Goal: Information Seeking & Learning: Learn about a topic

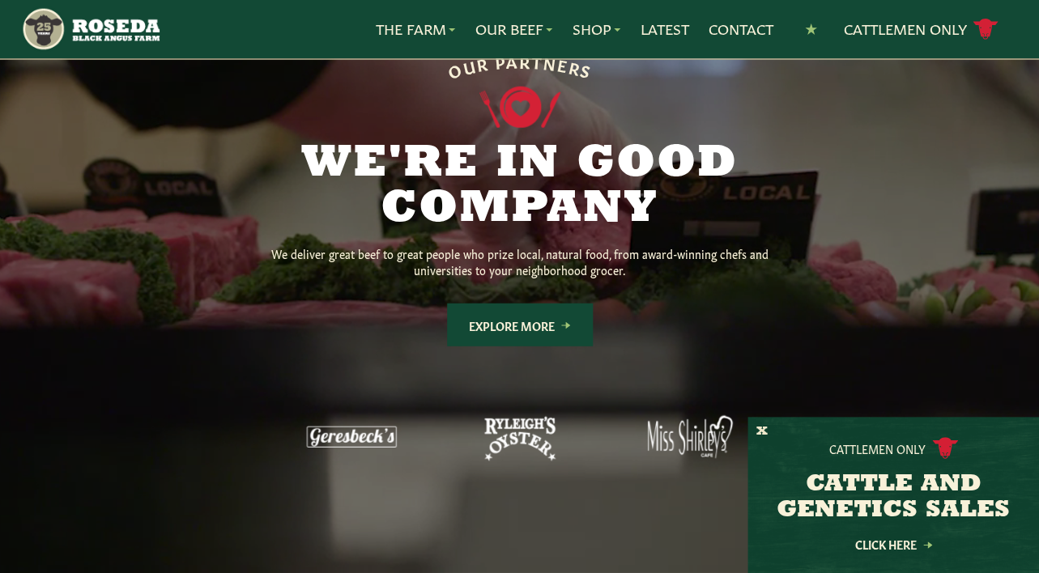
scroll to position [1281, 0]
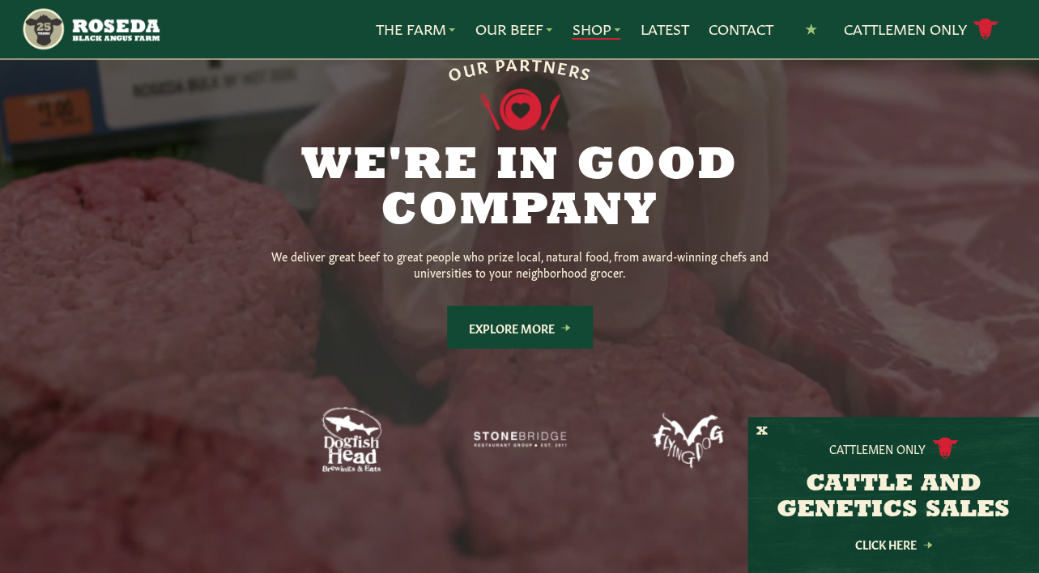
click at [588, 36] on link "Shop" at bounding box center [595, 29] width 49 height 21
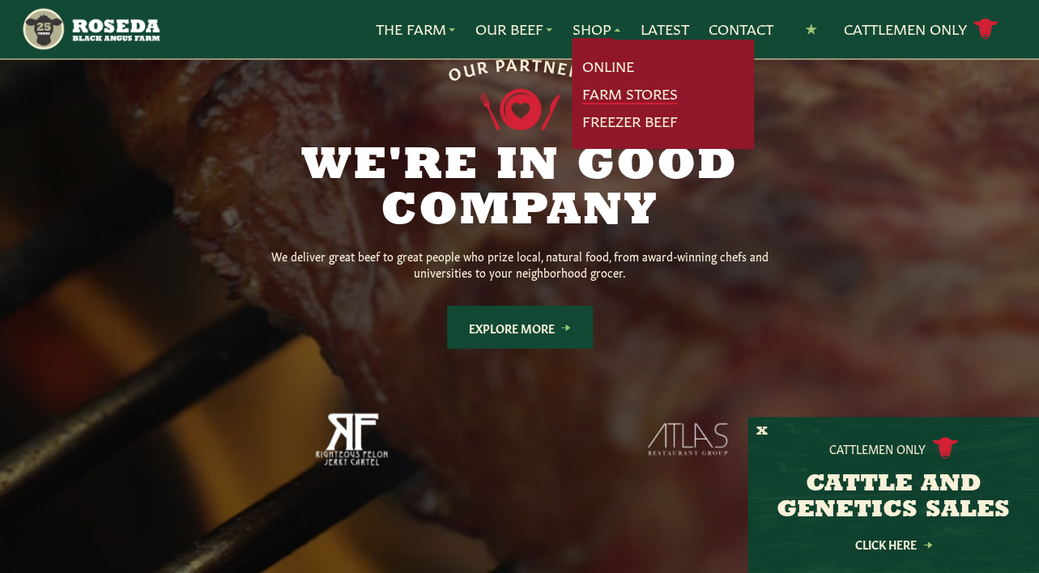
click at [600, 91] on link "Farm Stores" at bounding box center [629, 93] width 96 height 21
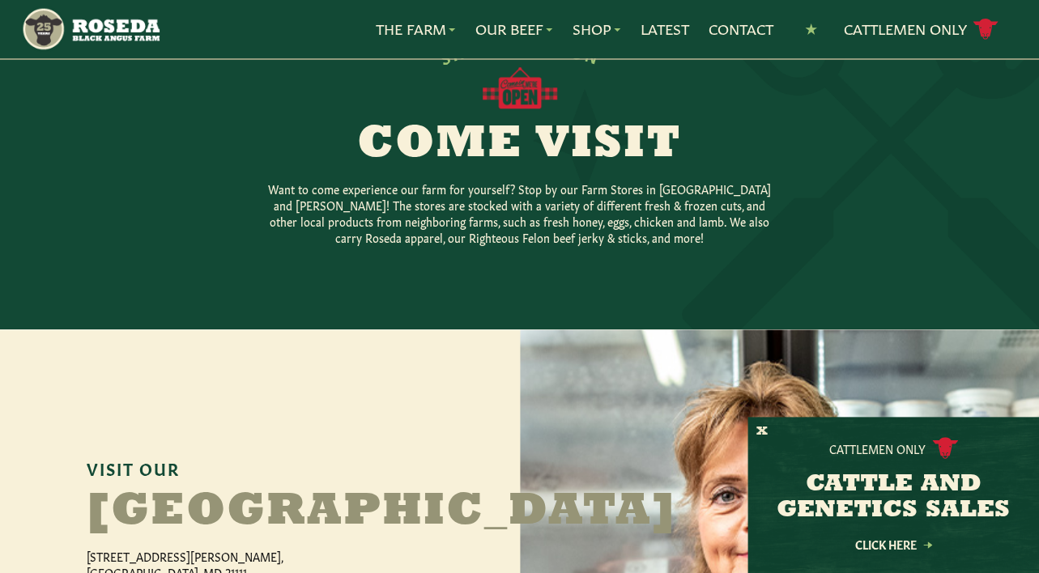
scroll to position [412, 0]
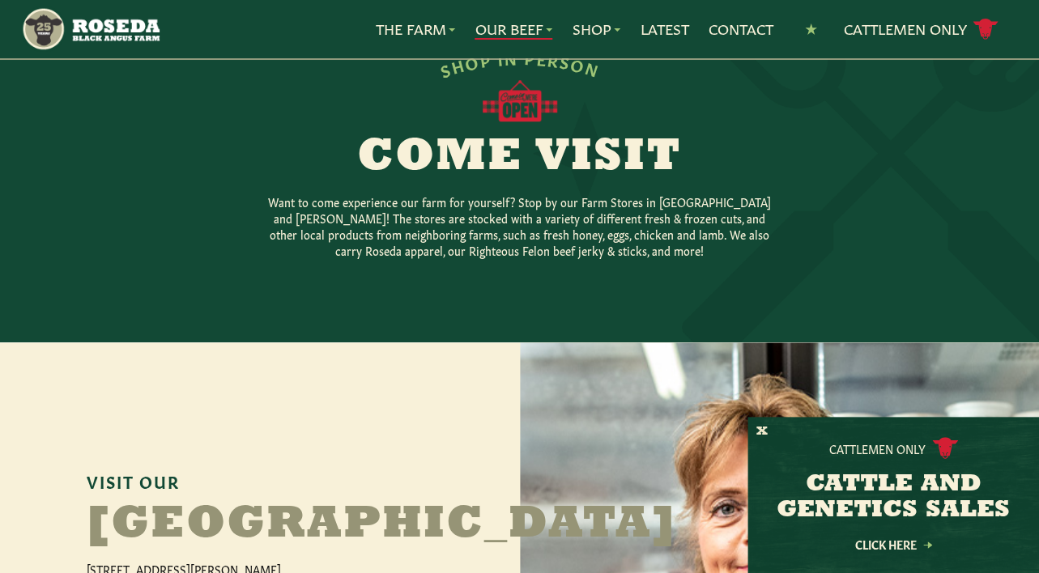
click at [508, 27] on link "Our Beef" at bounding box center [513, 29] width 78 height 21
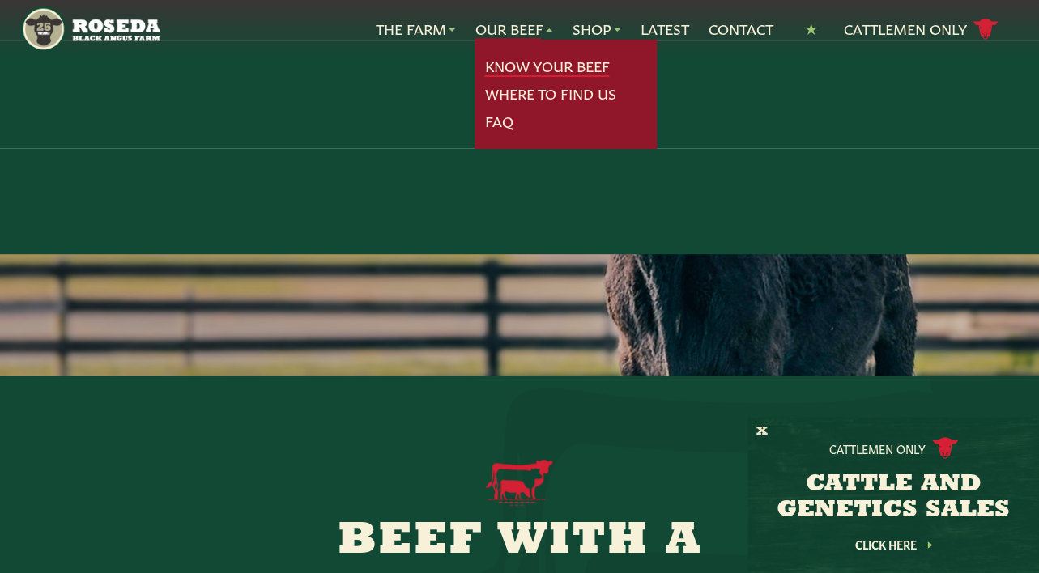
click at [508, 66] on link "Know Your Beef" at bounding box center [546, 66] width 125 height 21
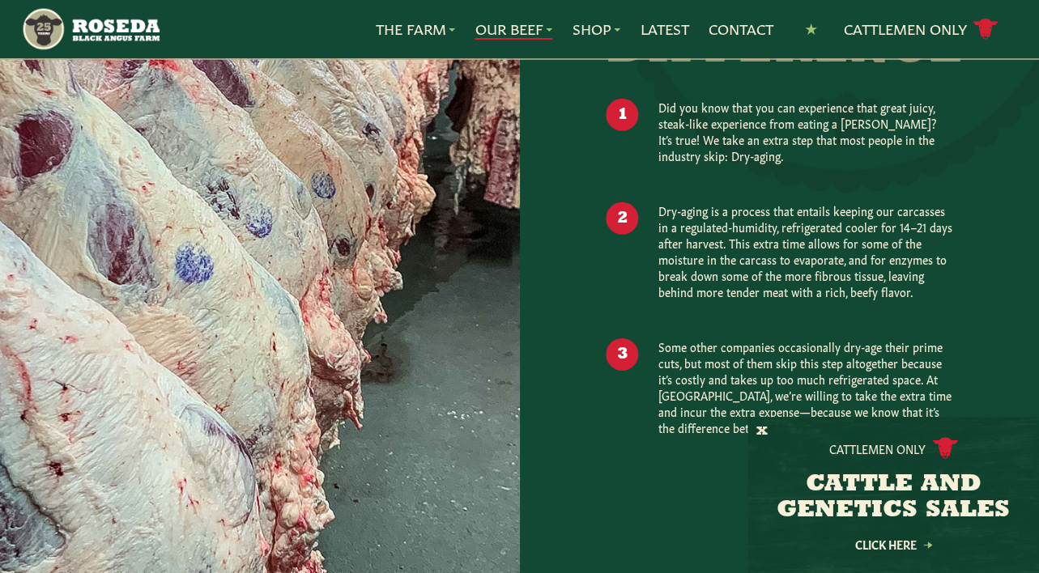
scroll to position [1569, 0]
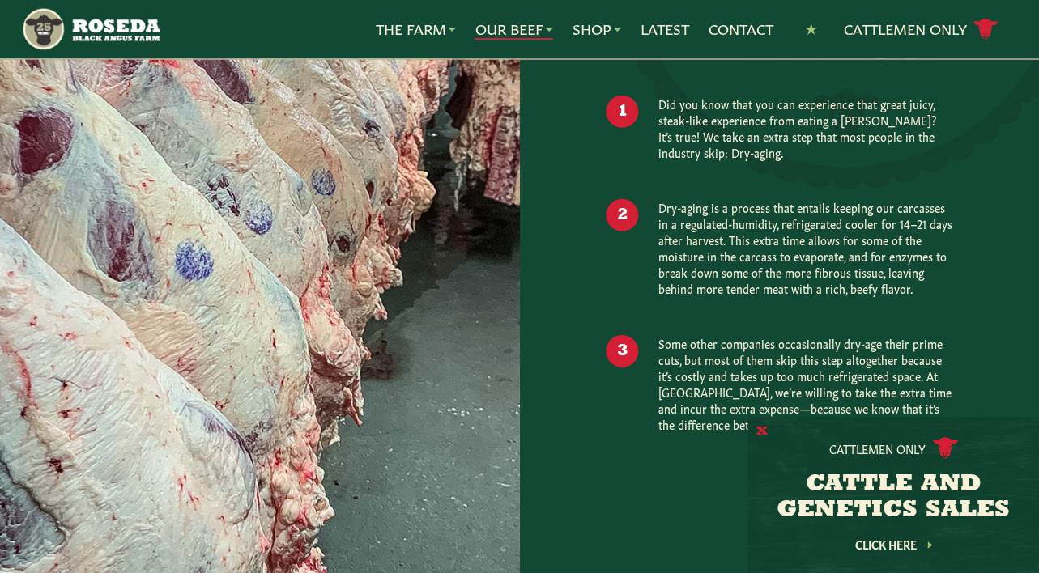
click at [766, 431] on button "X" at bounding box center [761, 431] width 11 height 17
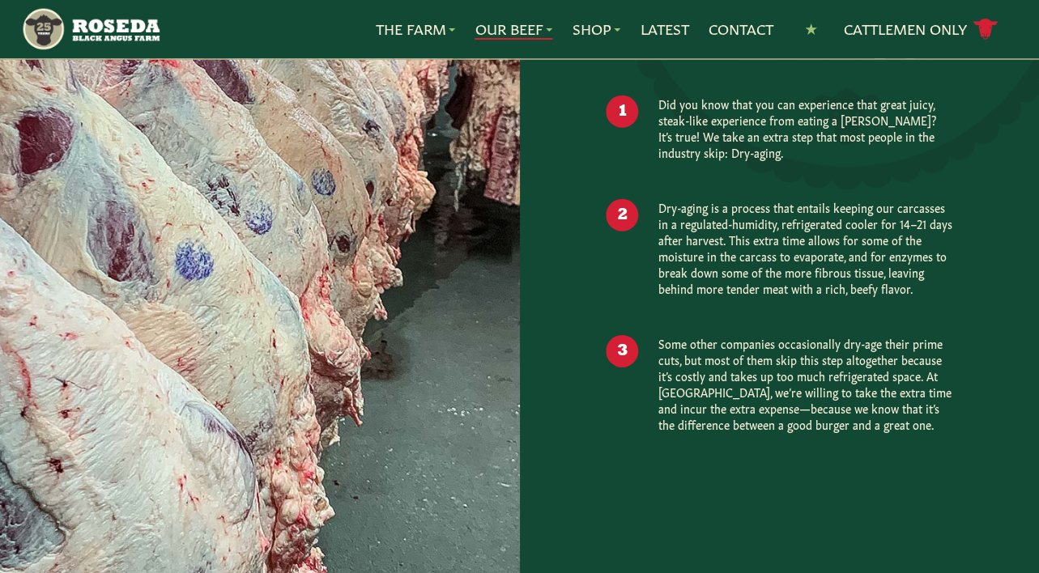
drag, startPoint x: 830, startPoint y: 467, endPoint x: 786, endPoint y: 456, distance: 45.9
click at [820, 467] on div at bounding box center [780, 199] width 520 height 853
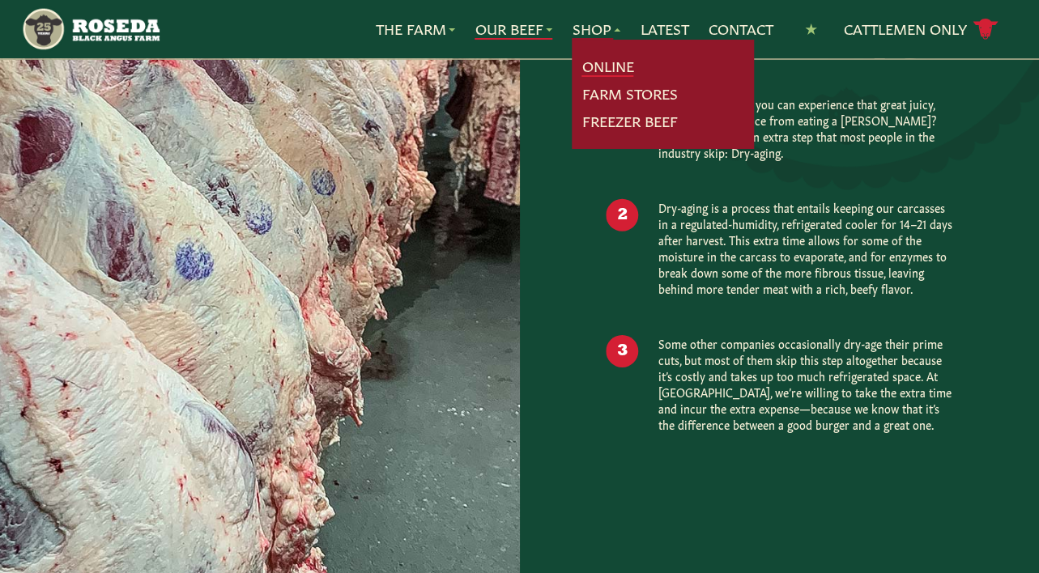
click at [594, 60] on link "Online" at bounding box center [607, 66] width 52 height 21
